Goal: Transaction & Acquisition: Purchase product/service

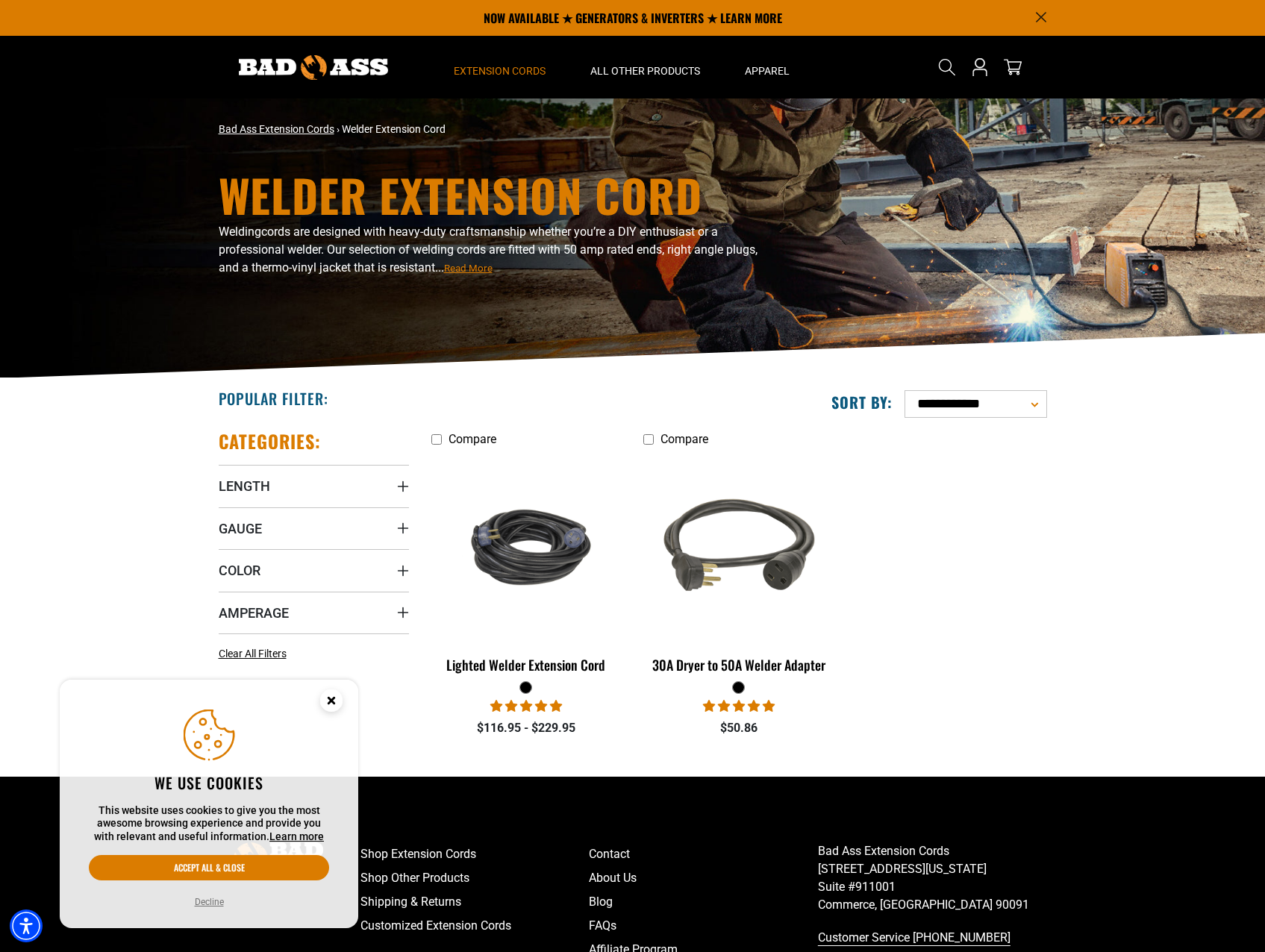
click at [331, 131] on link "Bad Ass Extension Cords" at bounding box center [276, 129] width 116 height 12
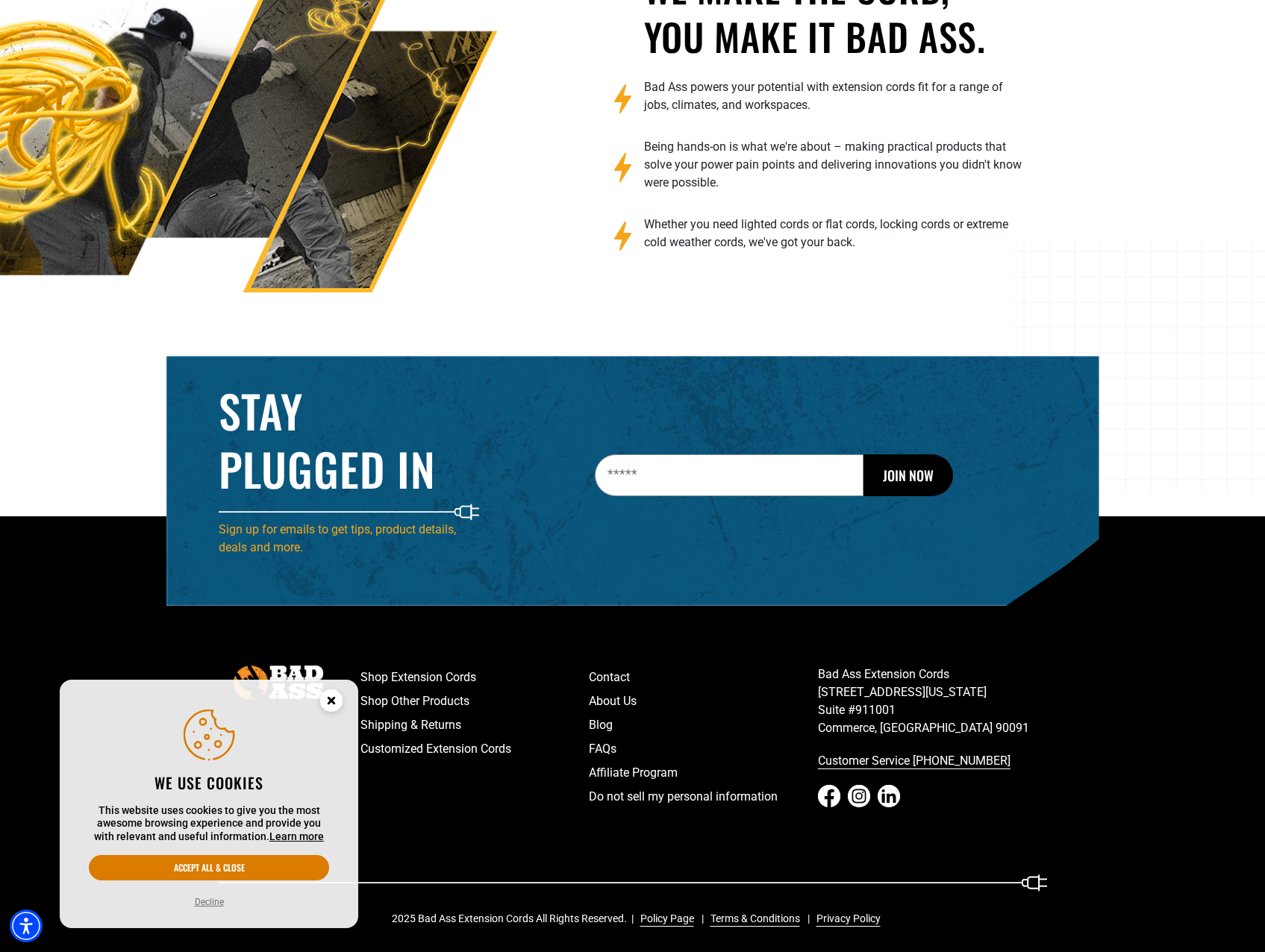
scroll to position [2325, 0]
